Goal: Register for event/course

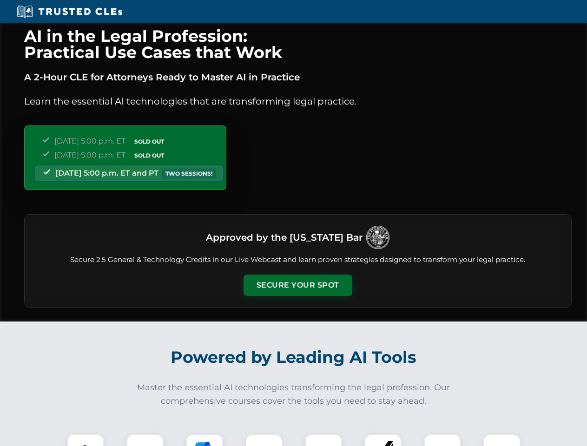
click at [297, 285] on button "Secure Your Spot" at bounding box center [297, 285] width 109 height 21
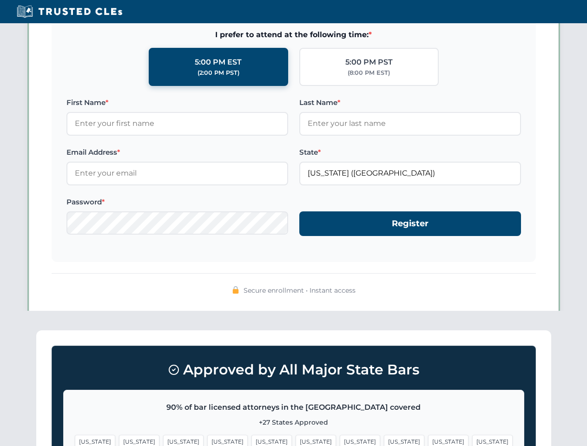
click at [340, 440] on span "[US_STATE]" at bounding box center [360, 441] width 40 height 13
click at [428, 440] on span "[US_STATE]" at bounding box center [448, 441] width 40 height 13
